Goal: Check status: Check status

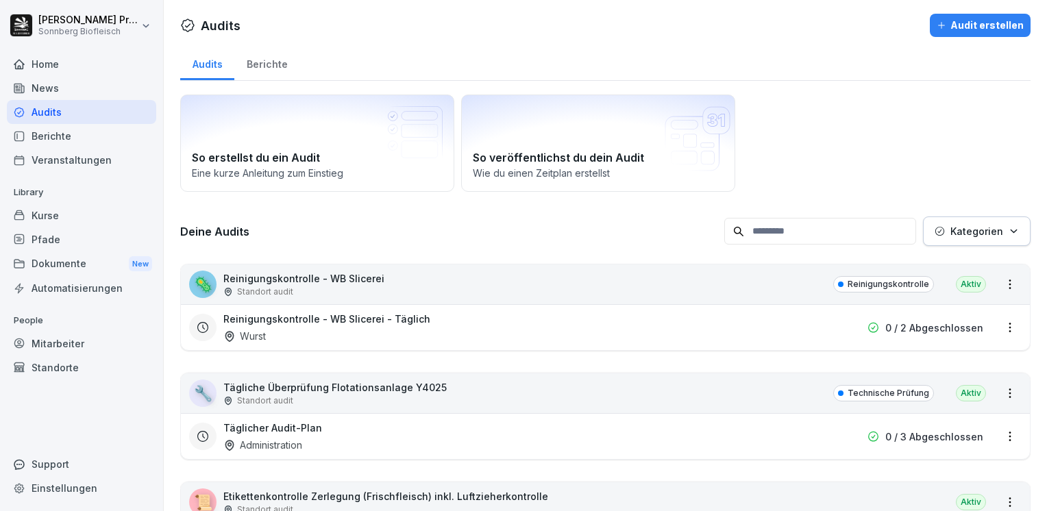
click at [777, 226] on input at bounding box center [821, 231] width 192 height 27
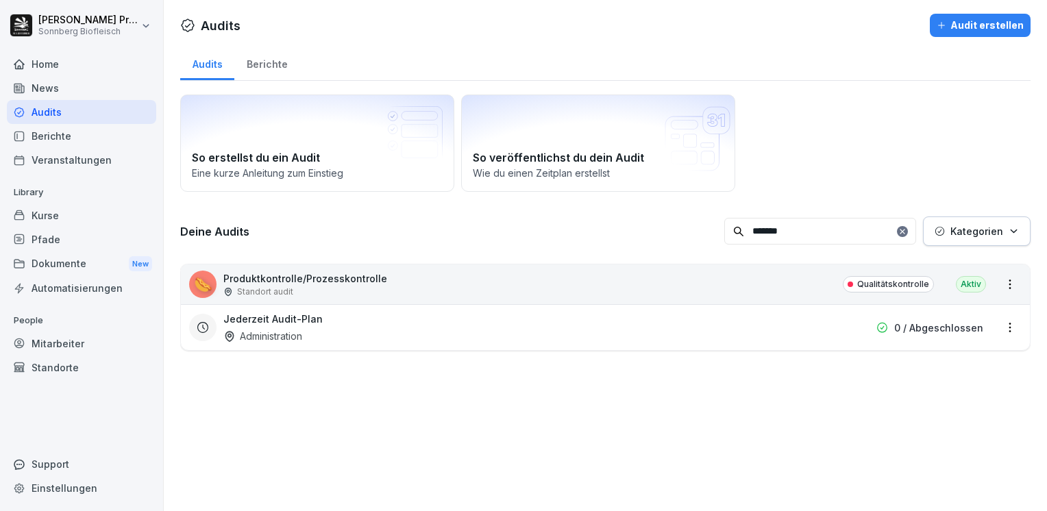
type input "*******"
click at [455, 273] on div "🌭 Produktkontrolle/Prozesskontrolle Standort audit Qualitätskontrolle Aktiv" at bounding box center [605, 285] width 849 height 40
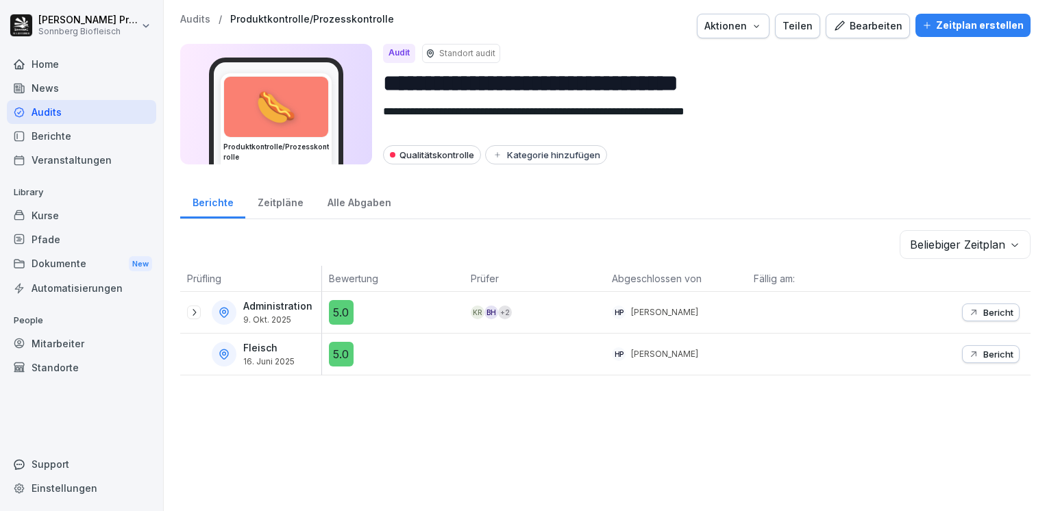
click at [984, 312] on p "Bericht" at bounding box center [999, 312] width 30 height 11
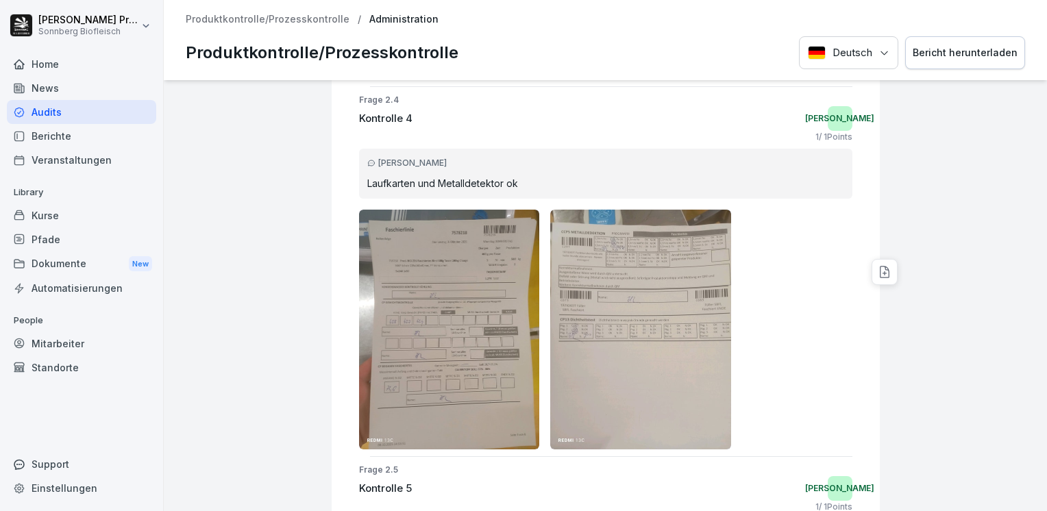
scroll to position [1529, 0]
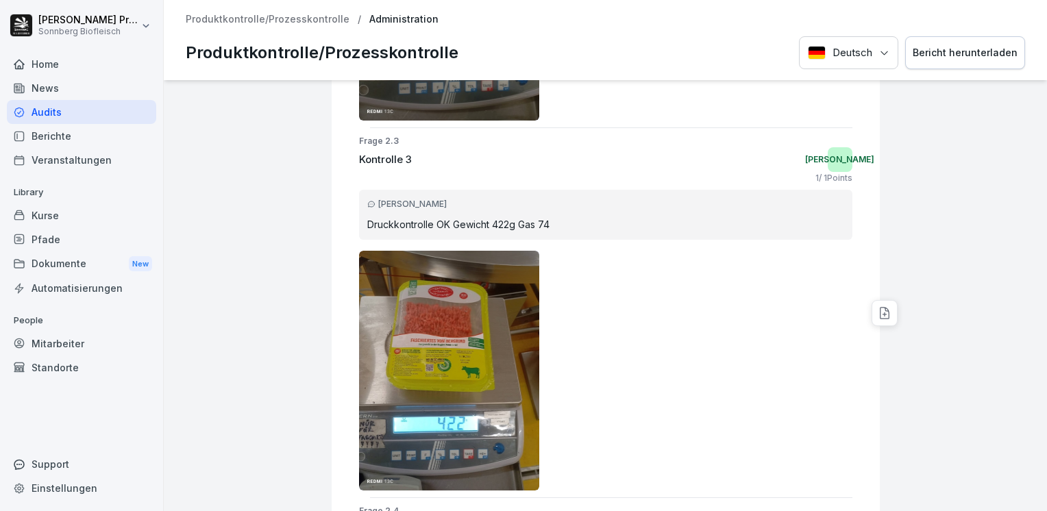
click at [296, 21] on p "Produktkontrolle/Prozesskontrolle" at bounding box center [268, 20] width 164 height 12
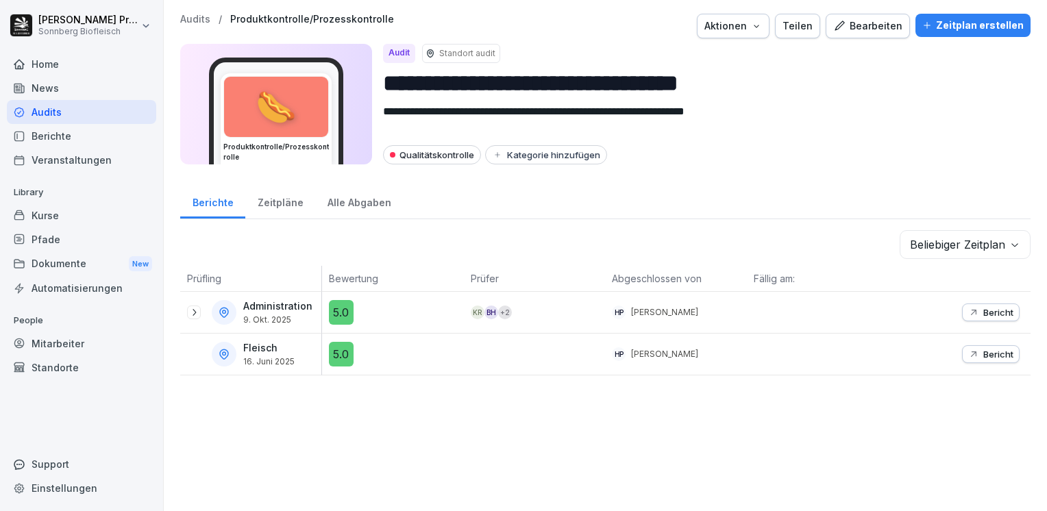
click at [189, 309] on icon at bounding box center [193, 312] width 11 height 11
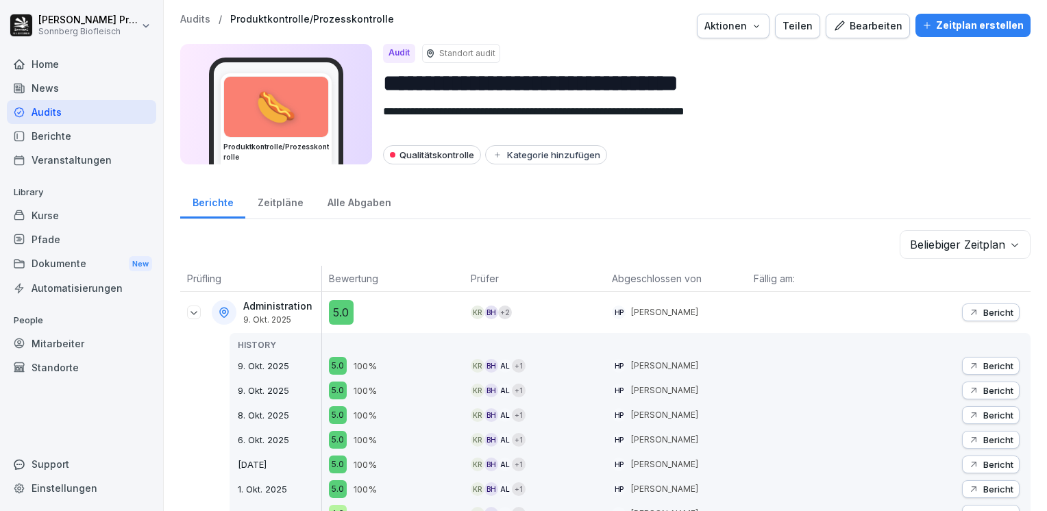
scroll to position [206, 0]
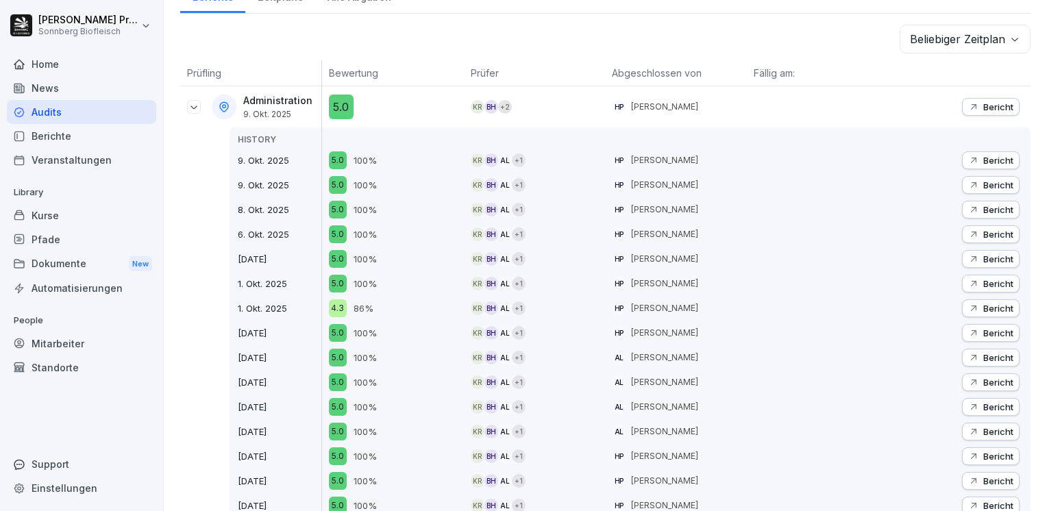
click at [985, 204] on p "Bericht" at bounding box center [999, 209] width 30 height 11
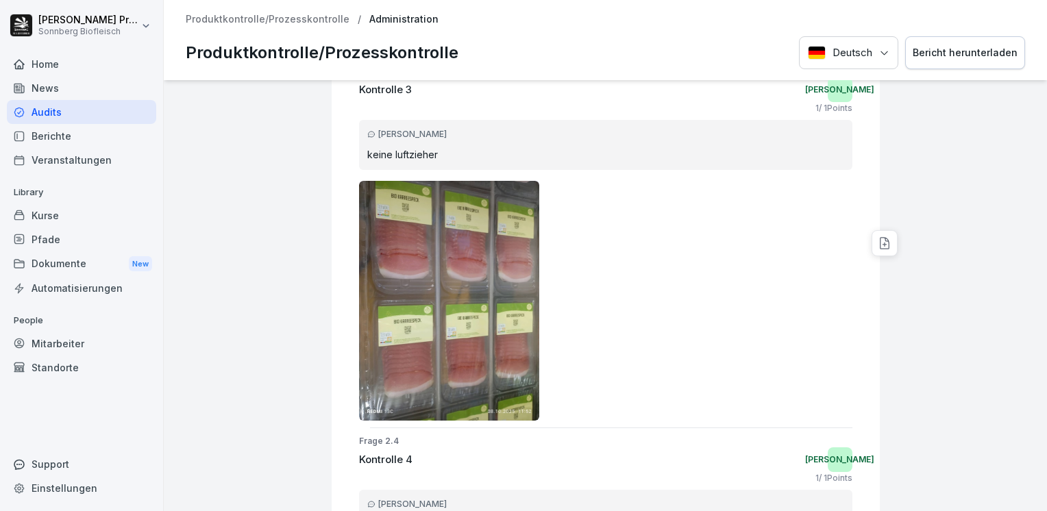
scroll to position [1333, 0]
